Goal: Information Seeking & Learning: Learn about a topic

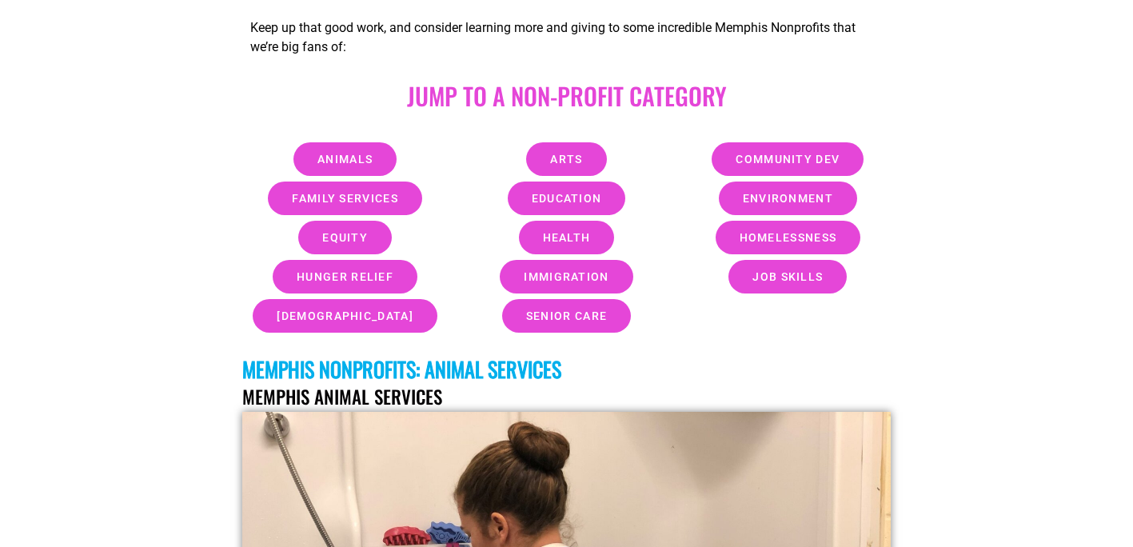
scroll to position [672, 0]
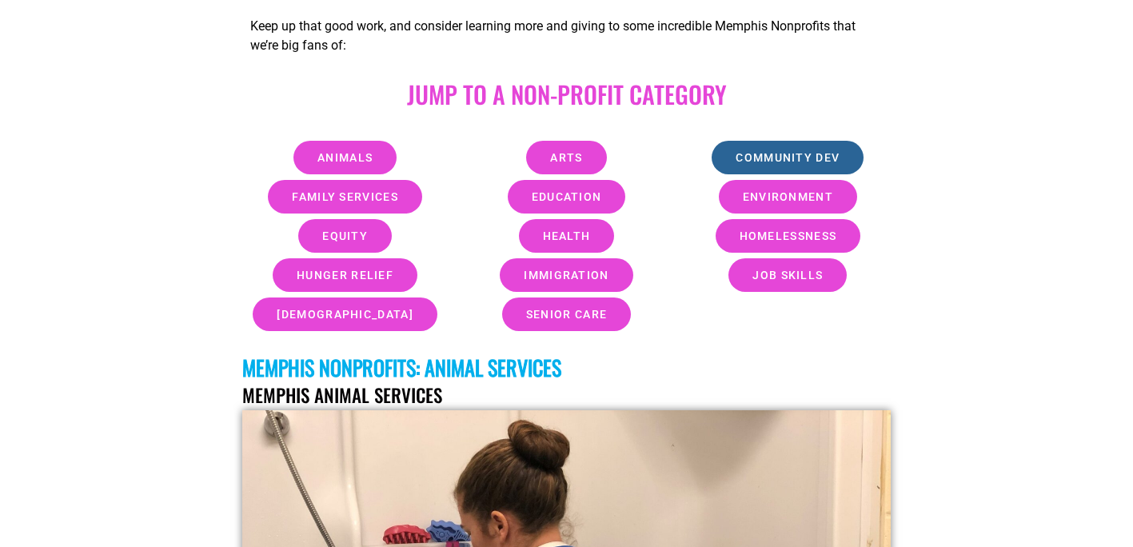
click at [759, 154] on link "Community Dev" at bounding box center [788, 158] width 152 height 34
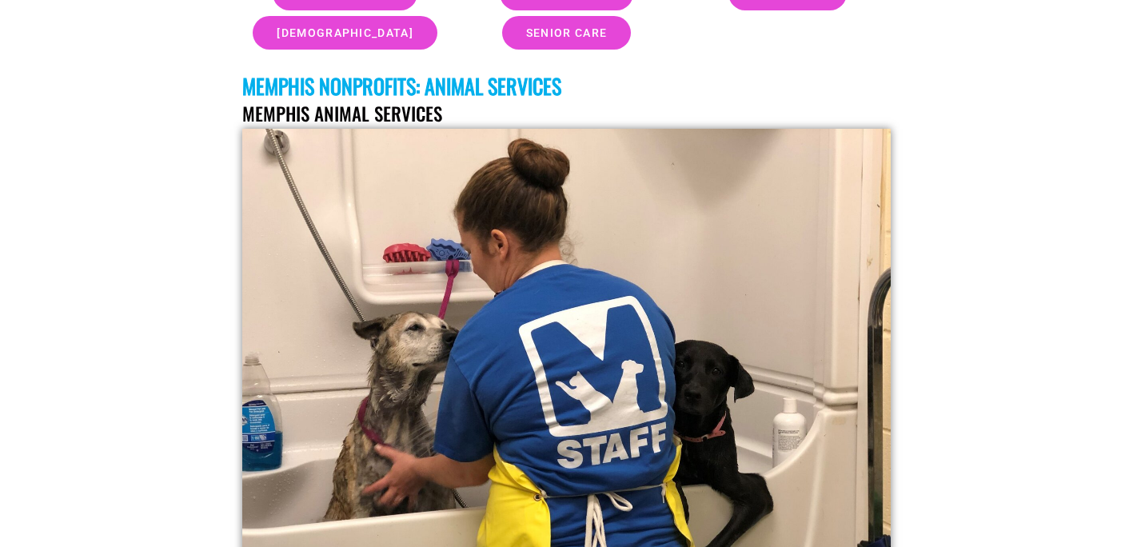
scroll to position [694, 0]
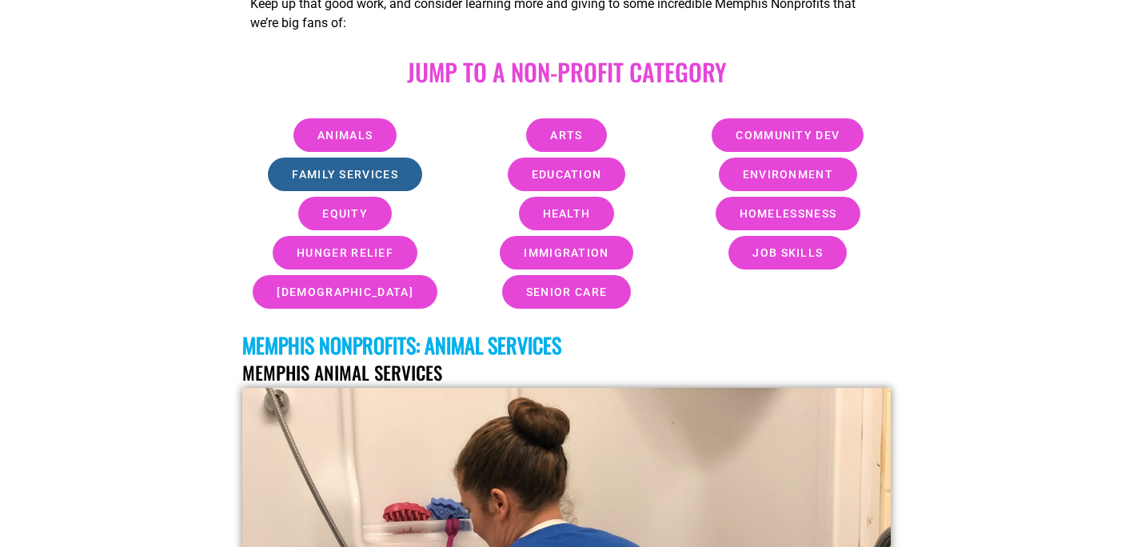
click at [344, 167] on link "Family Services" at bounding box center [345, 175] width 154 height 34
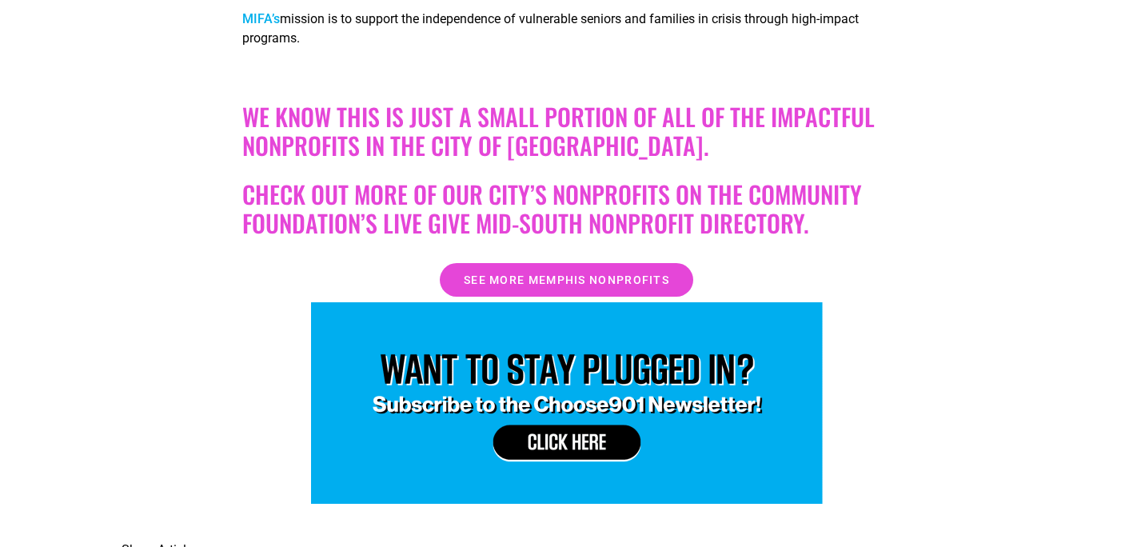
scroll to position [34369, 0]
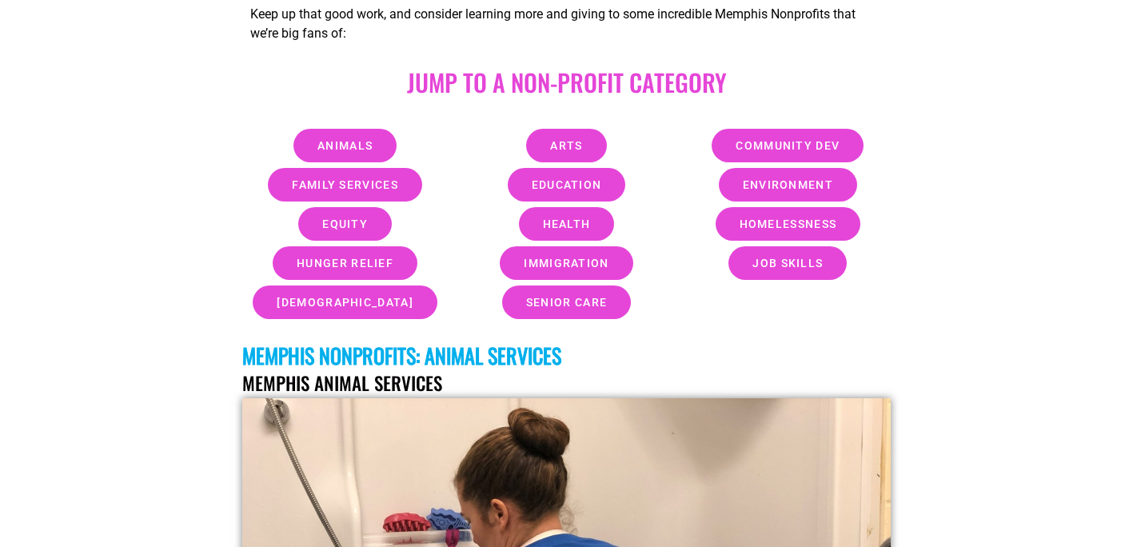
scroll to position [672, 0]
